Goal: Navigation & Orientation: Find specific page/section

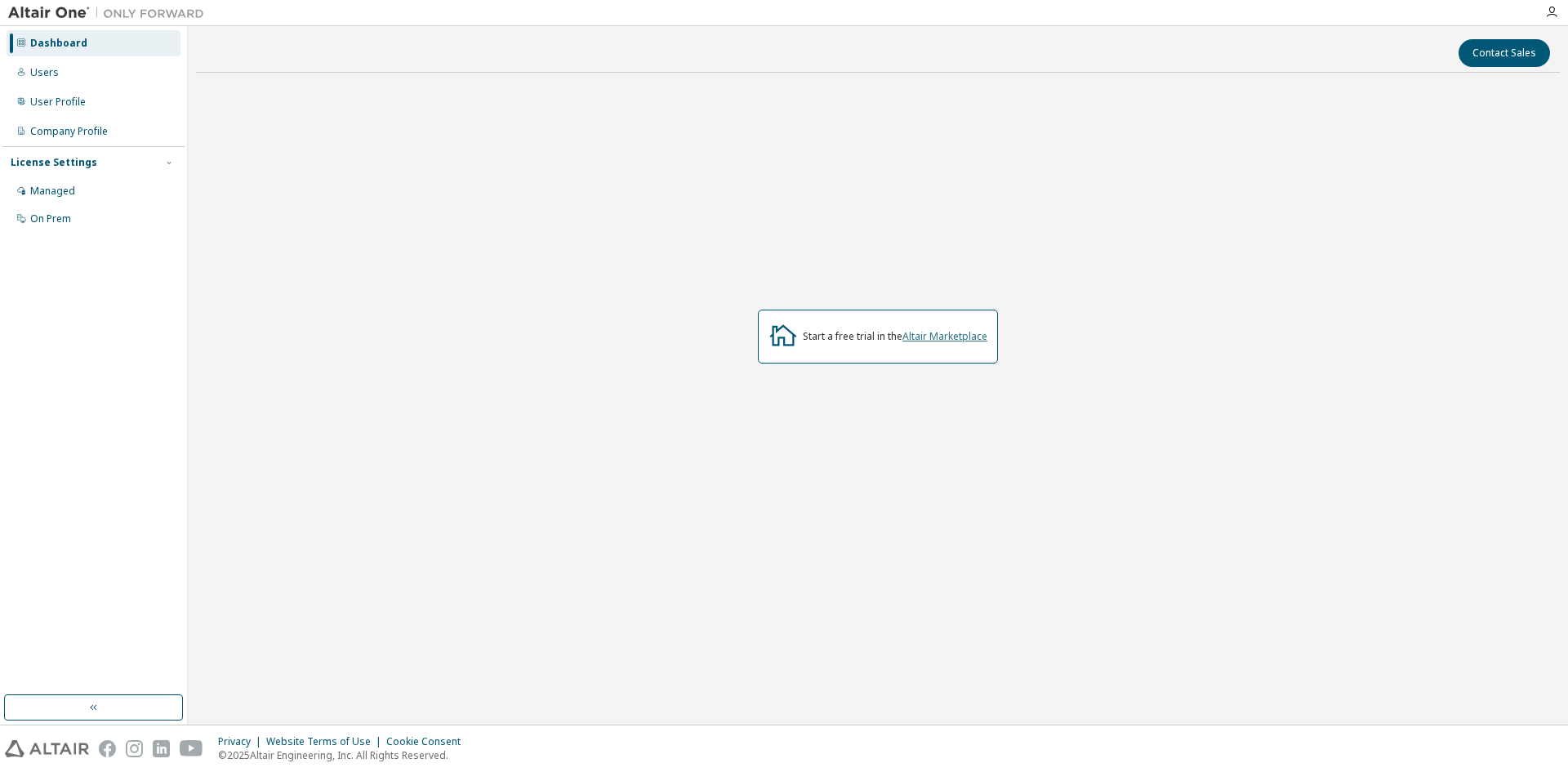
click at [961, 341] on link "Altair Marketplace" at bounding box center [944, 336] width 85 height 14
